Goal: Find contact information: Find contact information

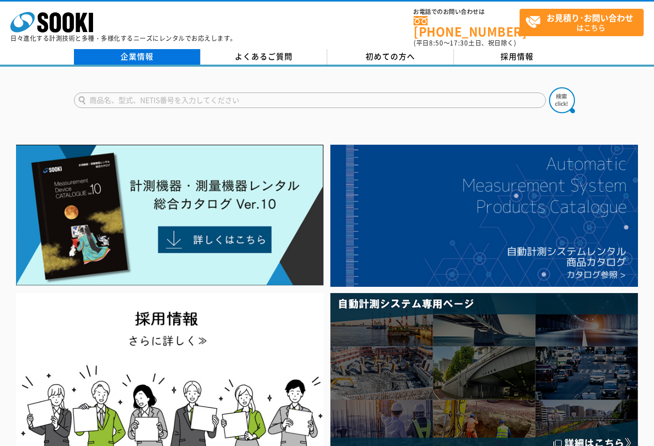
click at [144, 51] on link "企業情報" at bounding box center [137, 57] width 127 height 16
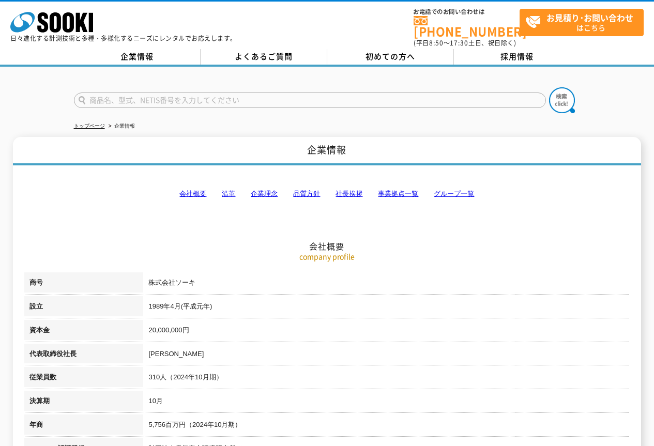
click at [393, 190] on link "事業拠点一覧" at bounding box center [398, 194] width 40 height 8
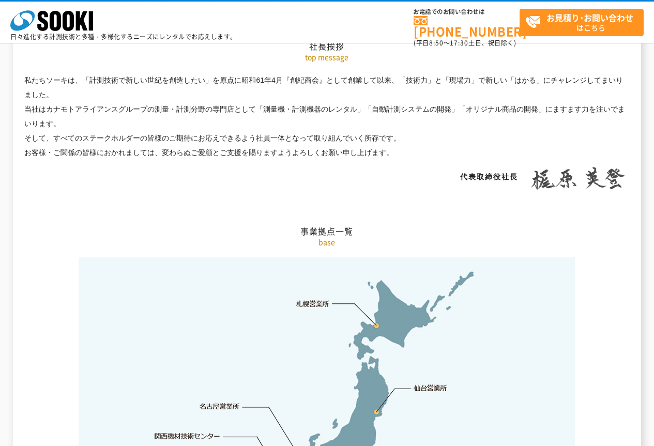
scroll to position [2076, 0]
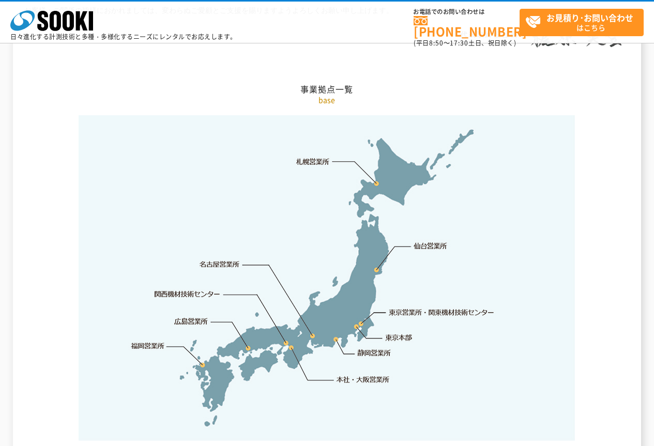
click at [418, 307] on link "東京営業所・関東機材技術センター" at bounding box center [442, 312] width 106 height 10
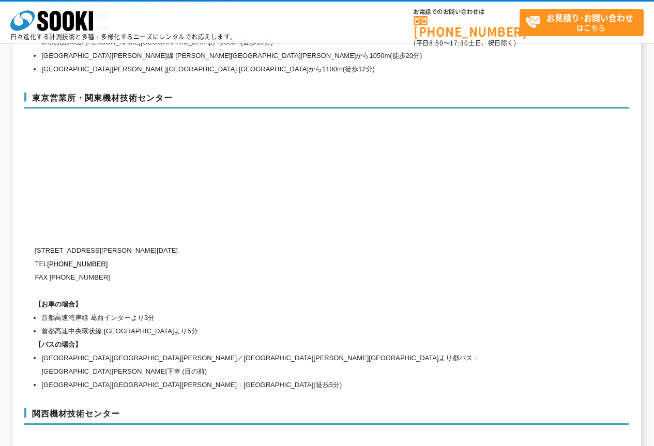
scroll to position [4368, 0]
